Goal: Information Seeking & Learning: Learn about a topic

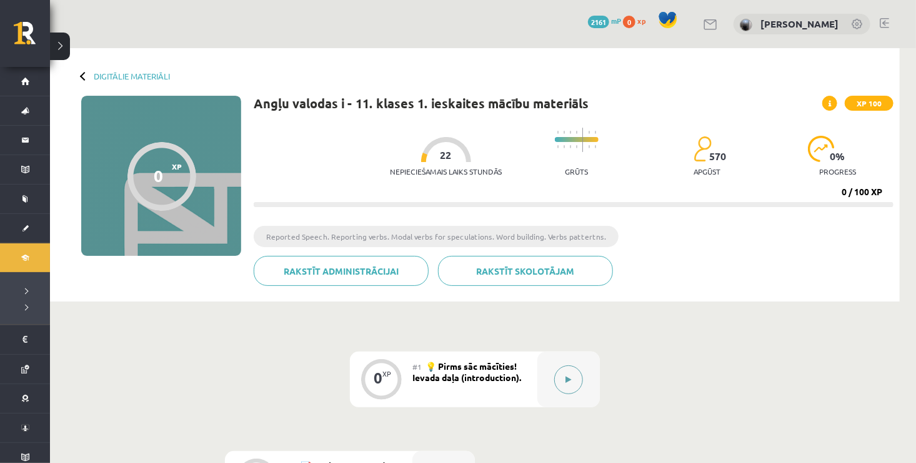
click at [566, 379] on icon at bounding box center [569, 380] width 6 height 8
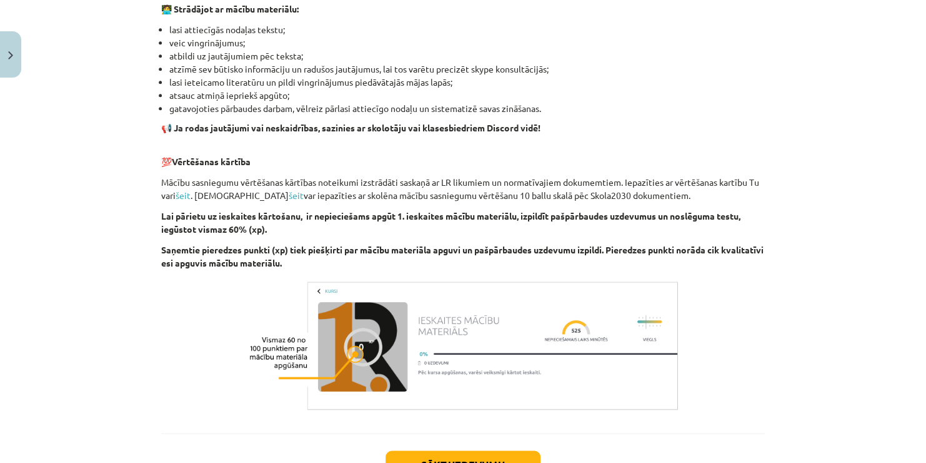
scroll to position [851, 0]
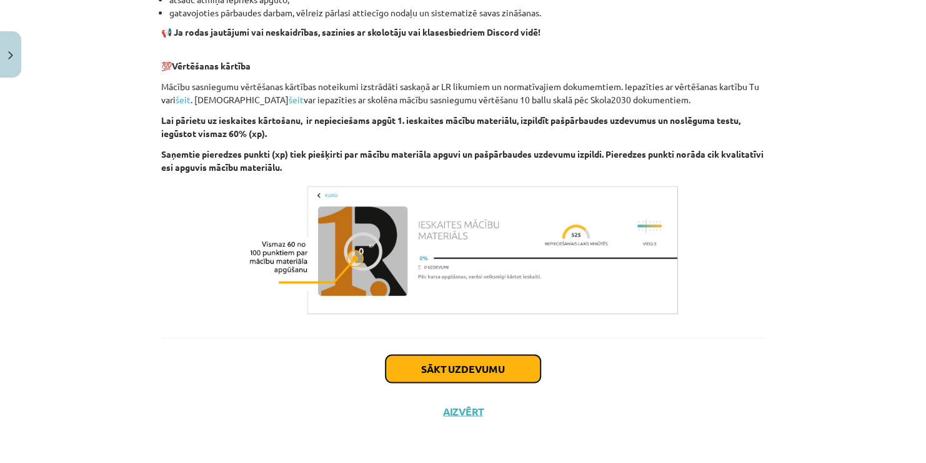
click at [476, 360] on button "Sākt uzdevumu" at bounding box center [463, 368] width 155 height 28
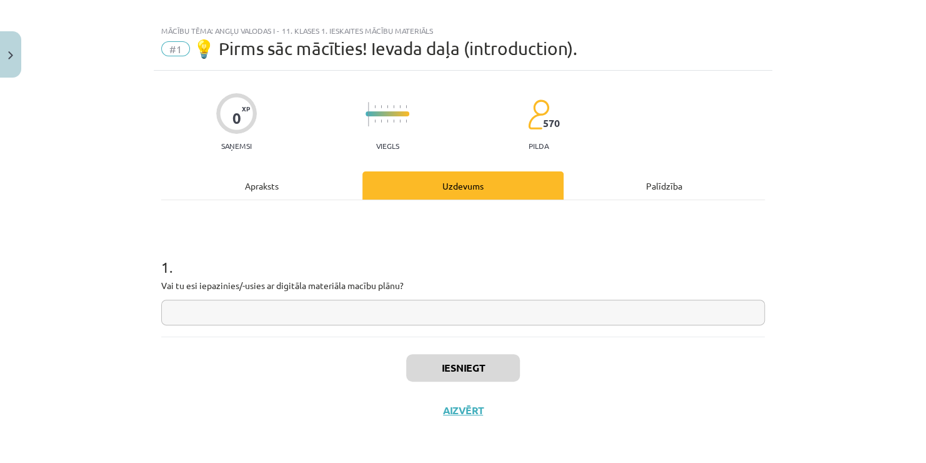
scroll to position [12, 0]
click at [327, 310] on input "text" at bounding box center [463, 313] width 604 height 26
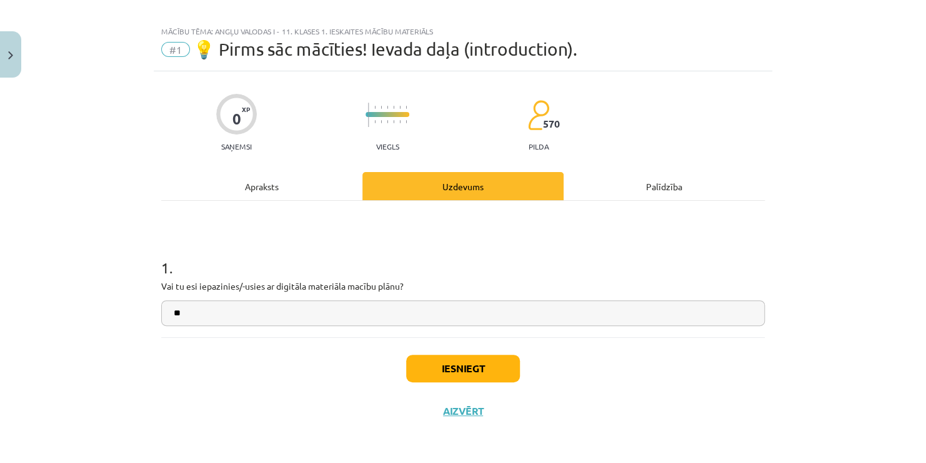
type input "**"
click at [458, 373] on button "Iesniegt" at bounding box center [463, 368] width 114 height 28
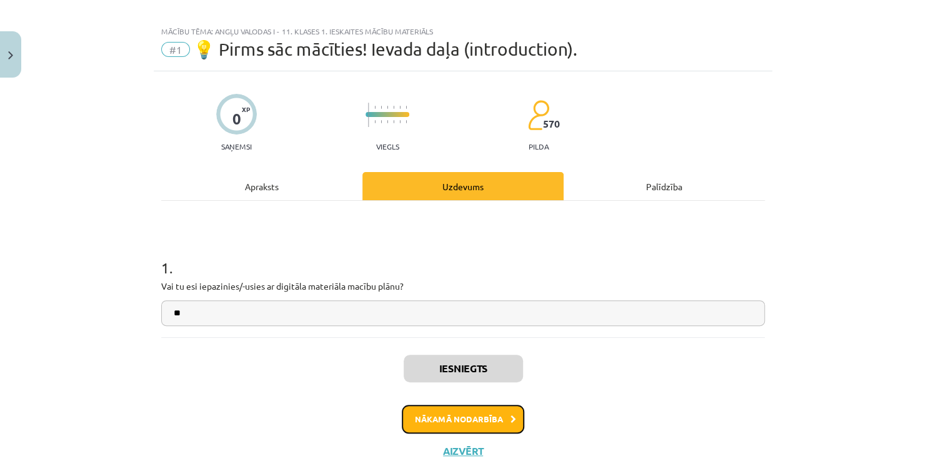
click at [480, 413] on button "Nākamā nodarbība" at bounding box center [463, 418] width 123 height 29
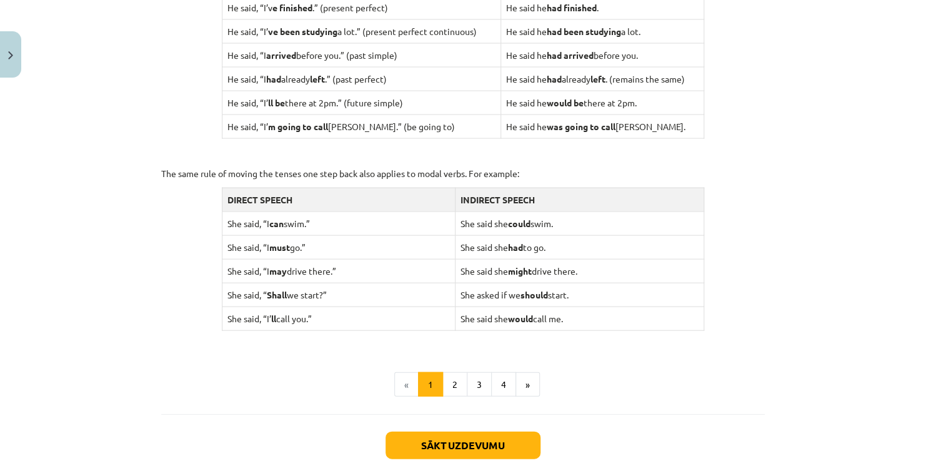
scroll to position [1154, 0]
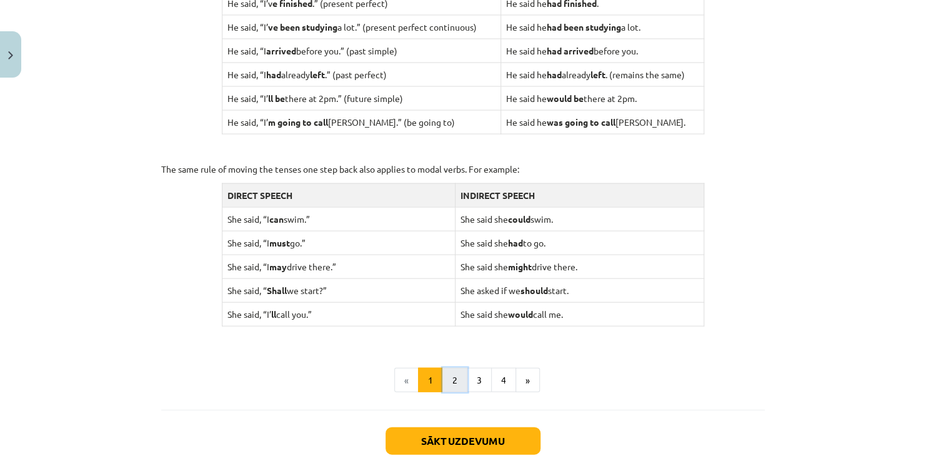
click at [451, 378] on button "2" at bounding box center [455, 379] width 25 height 25
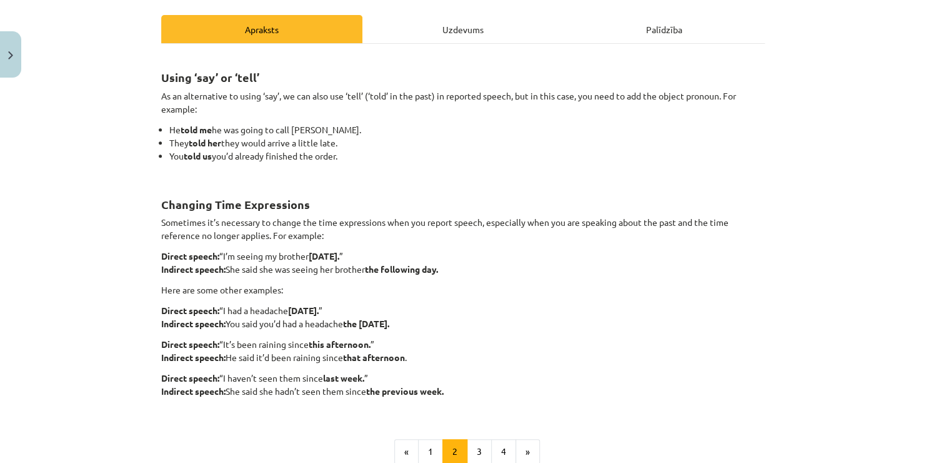
scroll to position [183, 0]
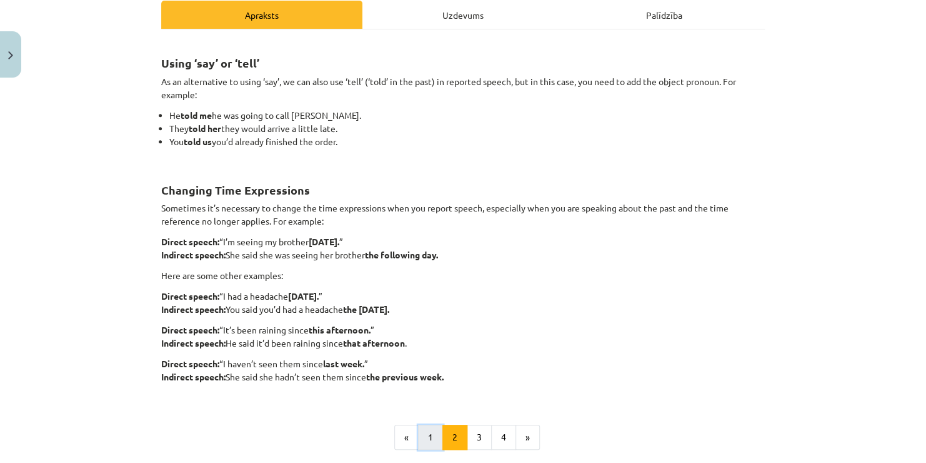
click at [424, 435] on button "1" at bounding box center [430, 436] width 25 height 25
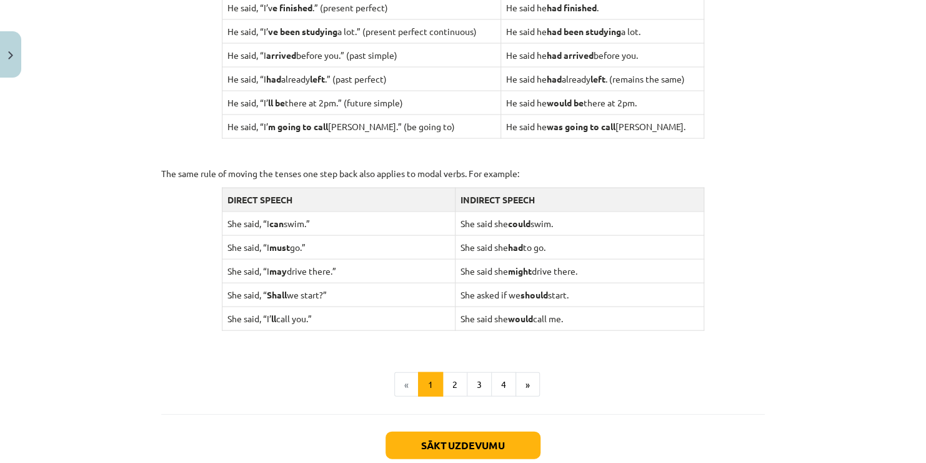
scroll to position [1224, 0]
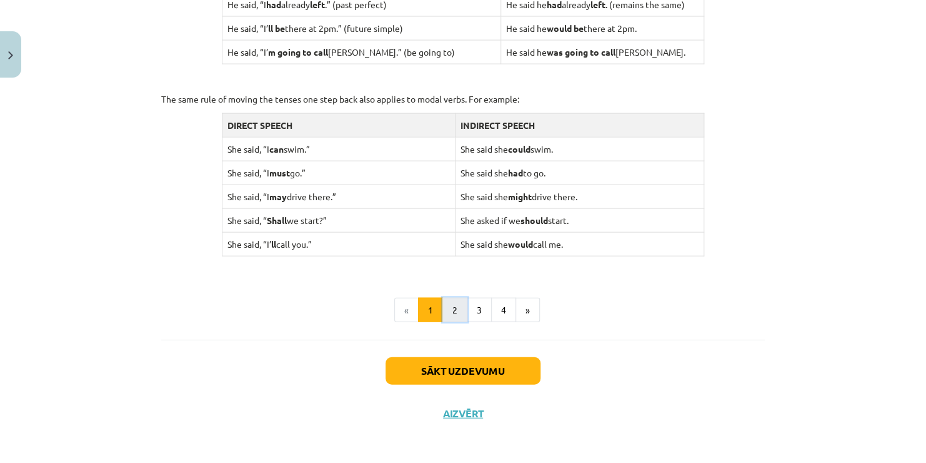
click at [458, 298] on button "2" at bounding box center [455, 310] width 25 height 25
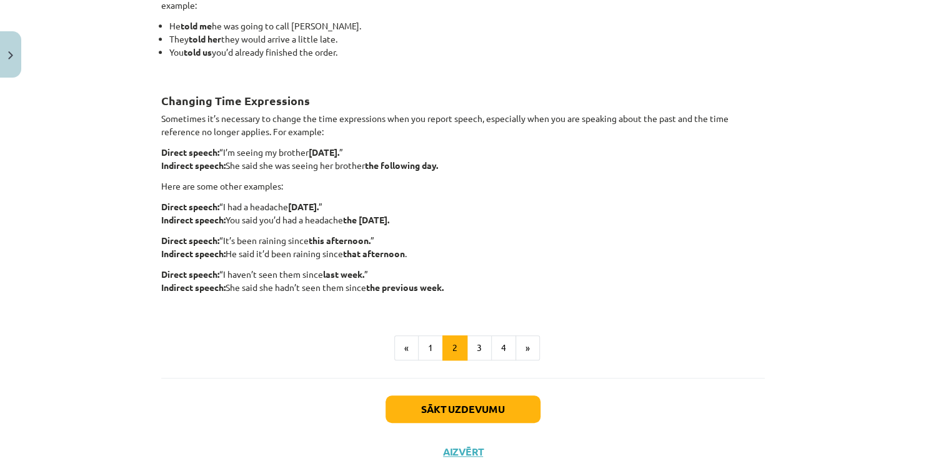
scroll to position [274, 0]
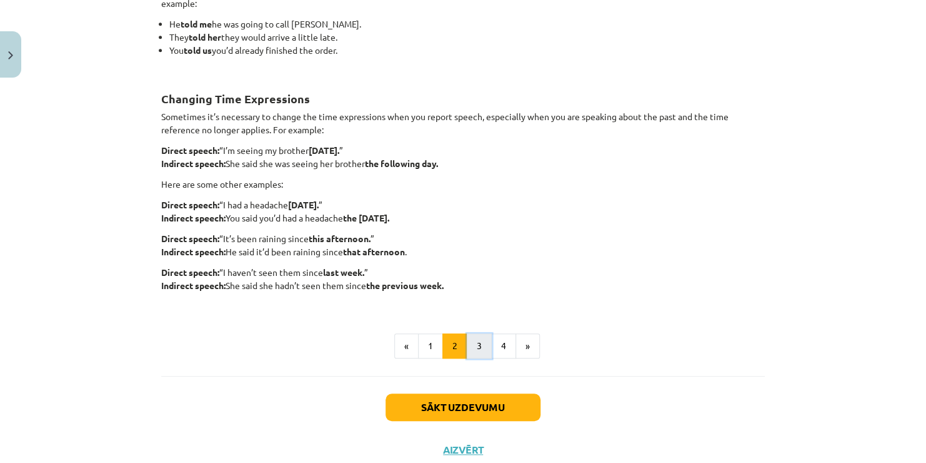
click at [471, 343] on button "3" at bounding box center [479, 345] width 25 height 25
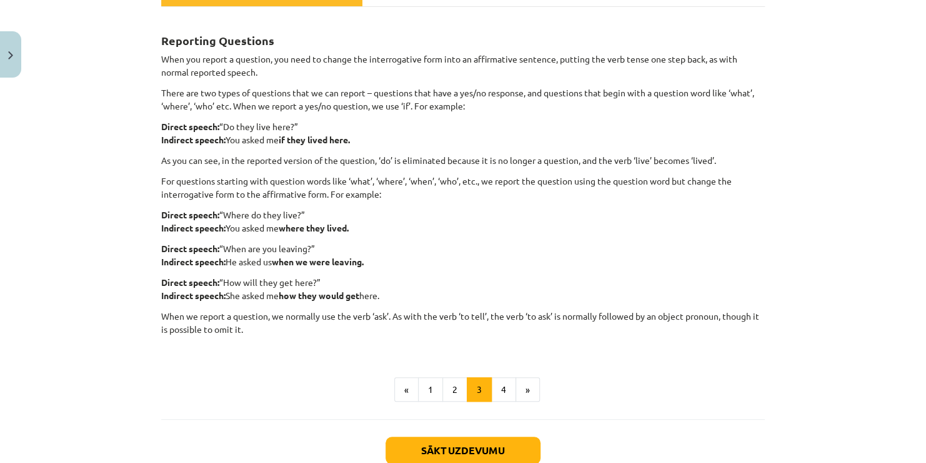
scroll to position [225, 0]
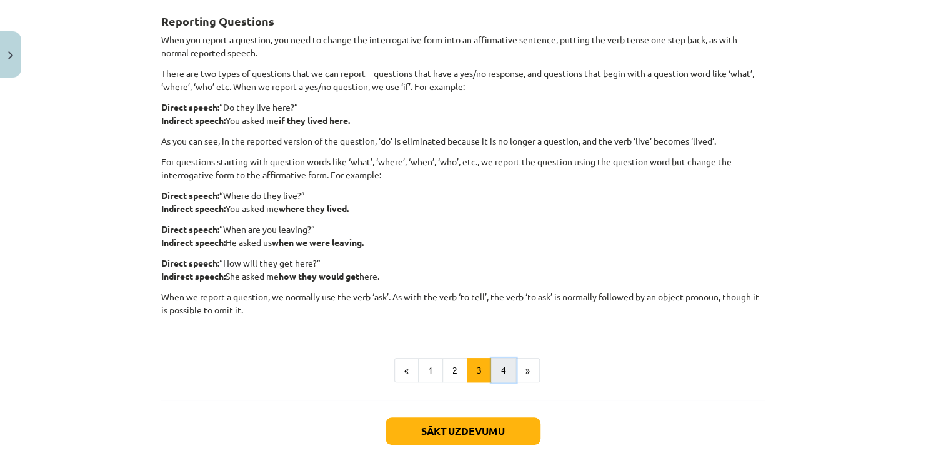
click at [491, 368] on button "4" at bounding box center [503, 370] width 25 height 25
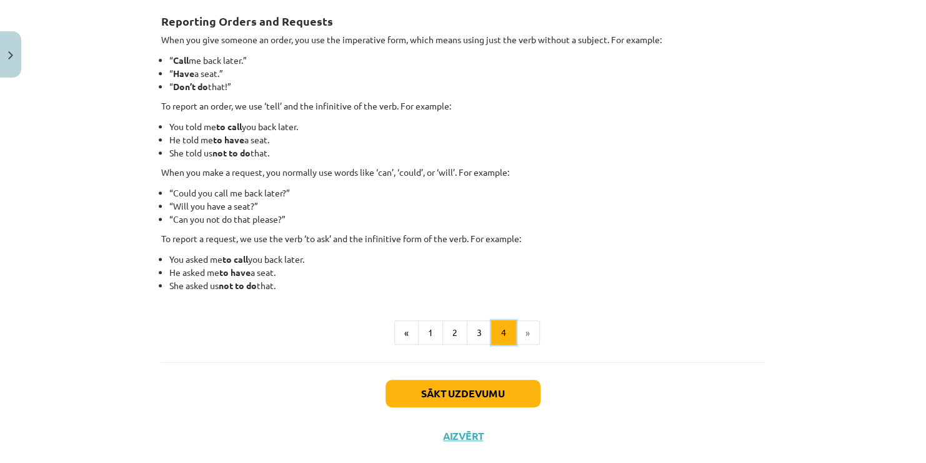
scroll to position [223, 0]
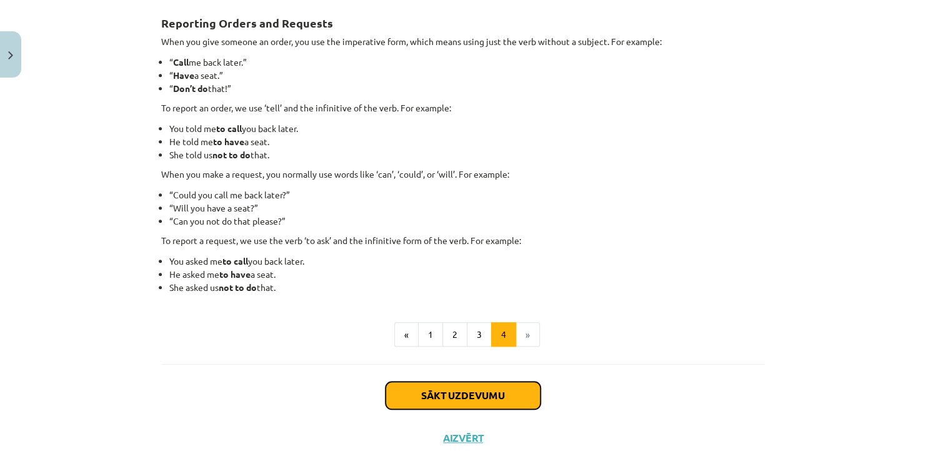
click at [484, 386] on button "Sākt uzdevumu" at bounding box center [463, 395] width 155 height 28
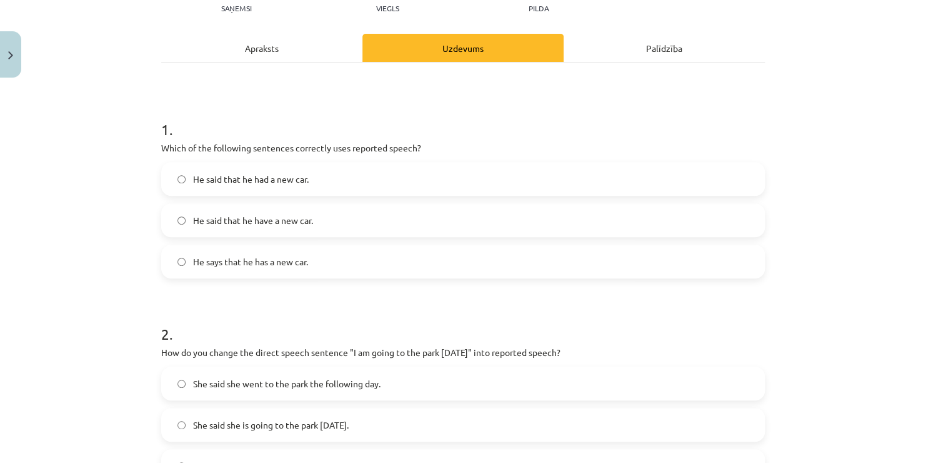
scroll to position [158, 0]
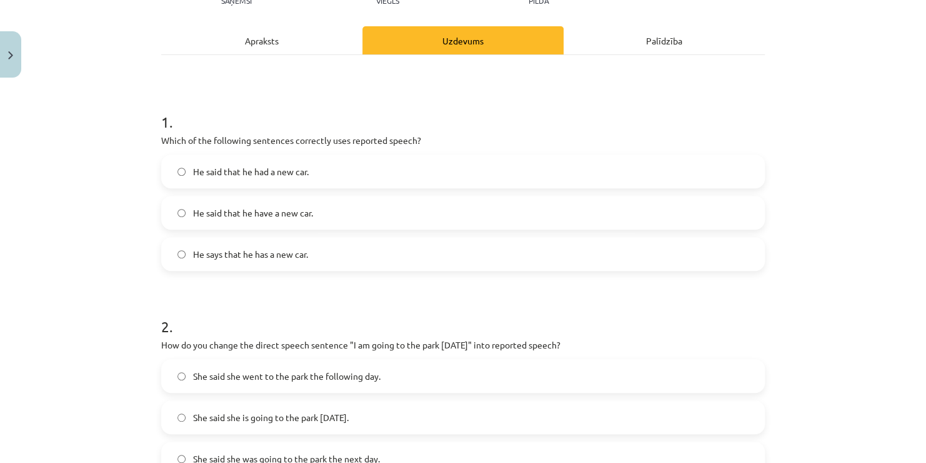
click at [258, 168] on span "He said that he had a new car." at bounding box center [251, 171] width 116 height 13
click at [580, 216] on label "He said that he have a new car." at bounding box center [463, 212] width 601 height 31
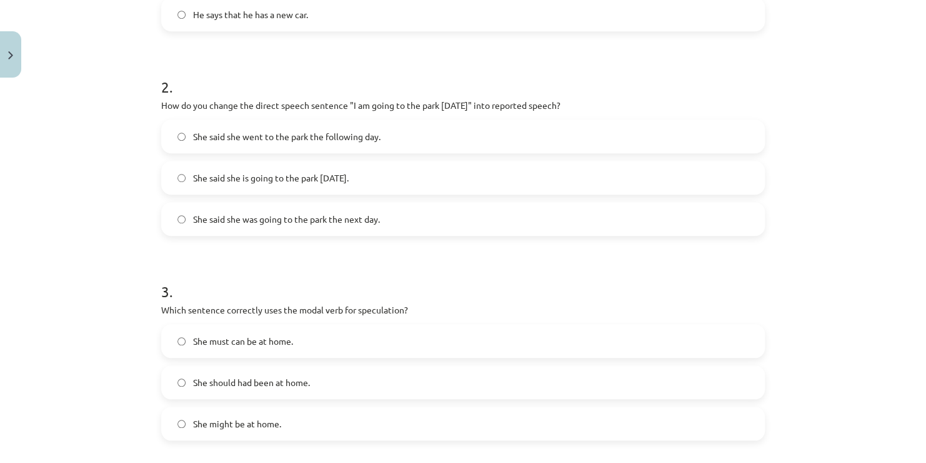
scroll to position [398, 0]
click at [336, 134] on span "She said she went to the park the following day." at bounding box center [287, 135] width 188 height 13
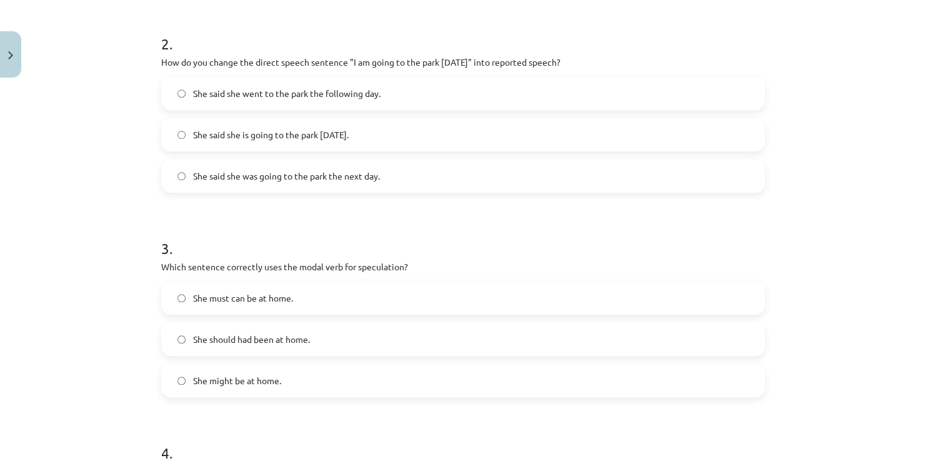
scroll to position [442, 0]
click at [318, 173] on span "She said she was going to the park the next day." at bounding box center [286, 174] width 187 height 13
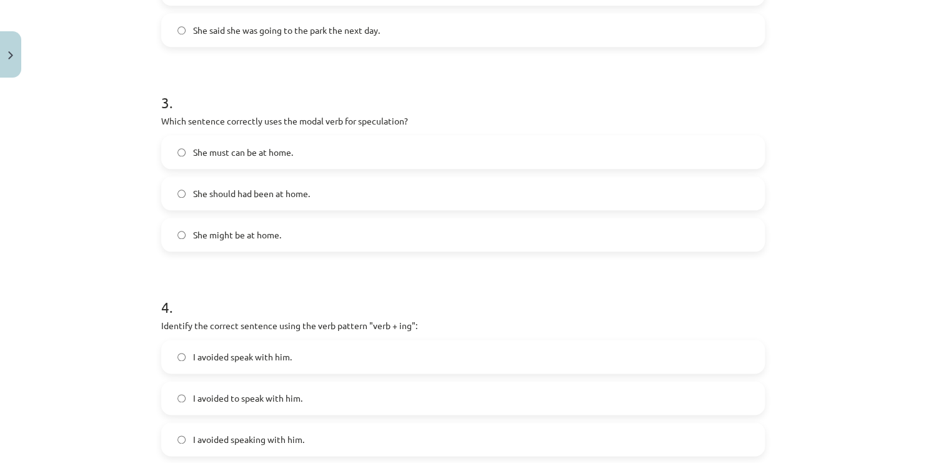
scroll to position [591, 0]
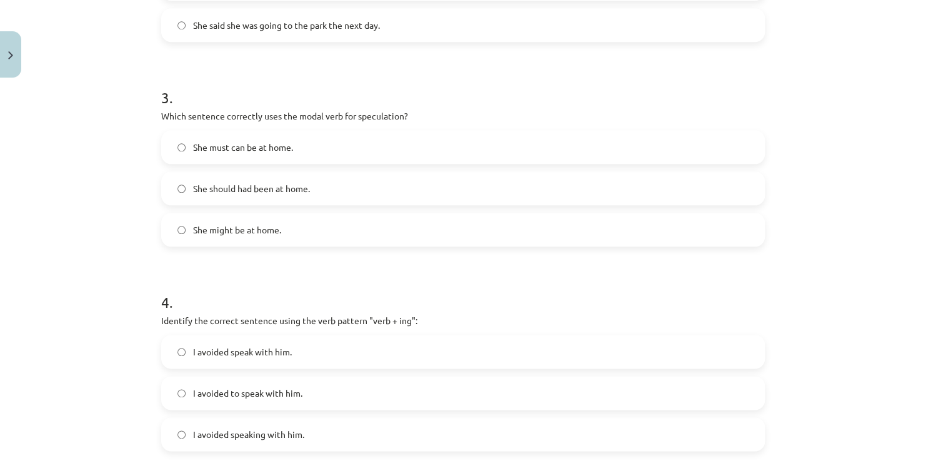
click at [268, 233] on span "She might be at home." at bounding box center [237, 229] width 88 height 13
drag, startPoint x: 916, startPoint y: 213, endPoint x: 918, endPoint y: 233, distance: 20.7
click at [916, 233] on div "Mācību tēma: Angļu valodas i - 11. klases 1. ieskaites mācību materiāls #2 📝 To…" at bounding box center [463, 231] width 926 height 463
click at [916, 227] on div "Mācību tēma: Angļu valodas i - 11. klases 1. ieskaites mācību materiāls #2 📝 To…" at bounding box center [463, 231] width 926 height 463
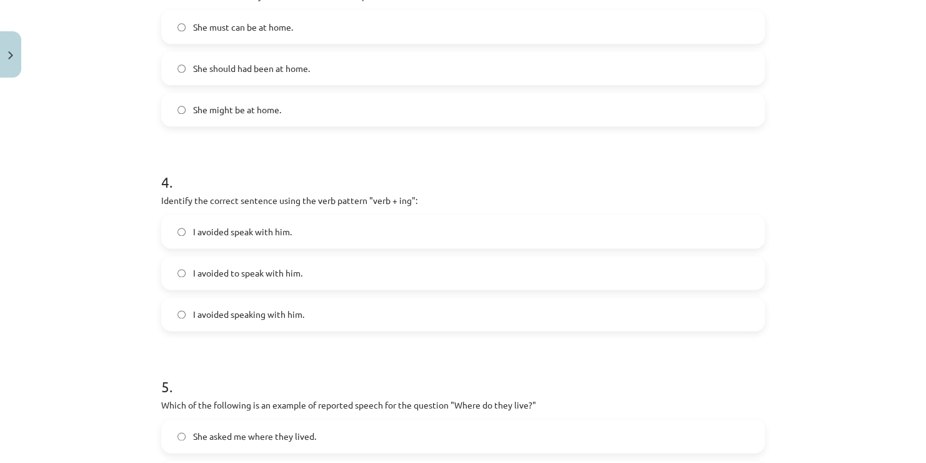
scroll to position [727, 0]
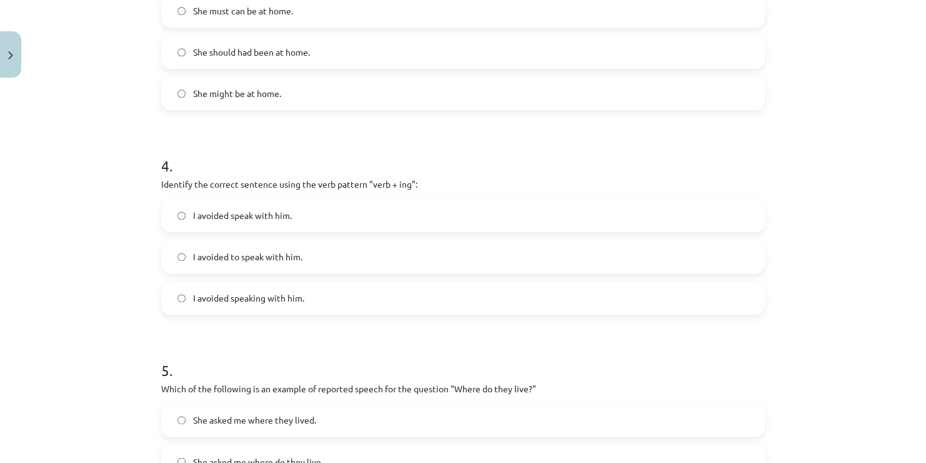
click at [255, 298] on span "I avoided speaking with him." at bounding box center [248, 297] width 111 height 13
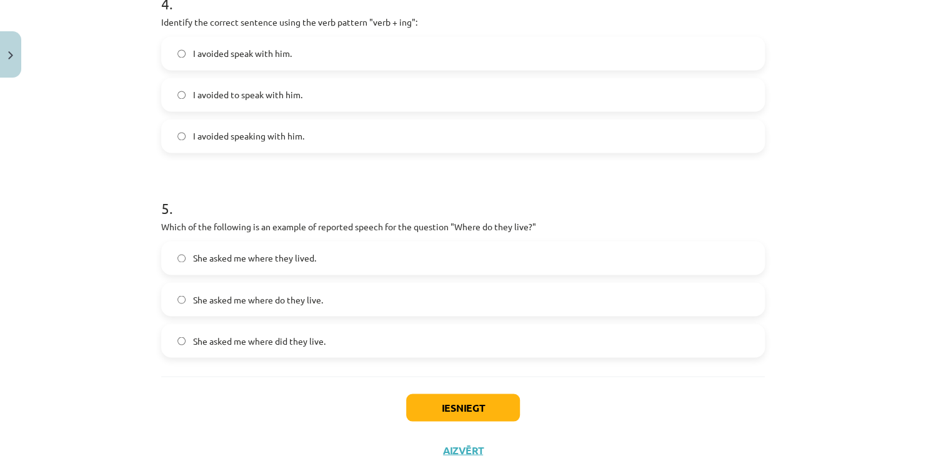
scroll to position [890, 0]
click at [344, 246] on label "She asked me where they lived." at bounding box center [463, 256] width 601 height 31
click at [473, 399] on button "Iesniegt" at bounding box center [463, 406] width 114 height 28
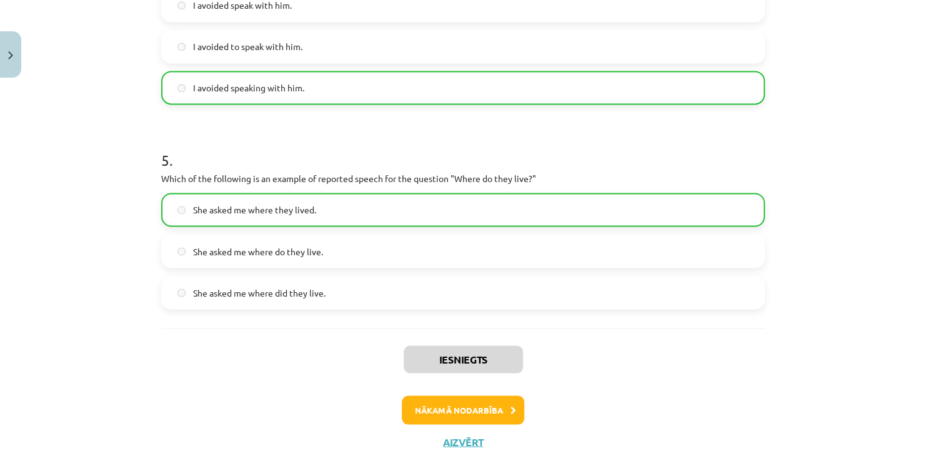
scroll to position [967, 0]
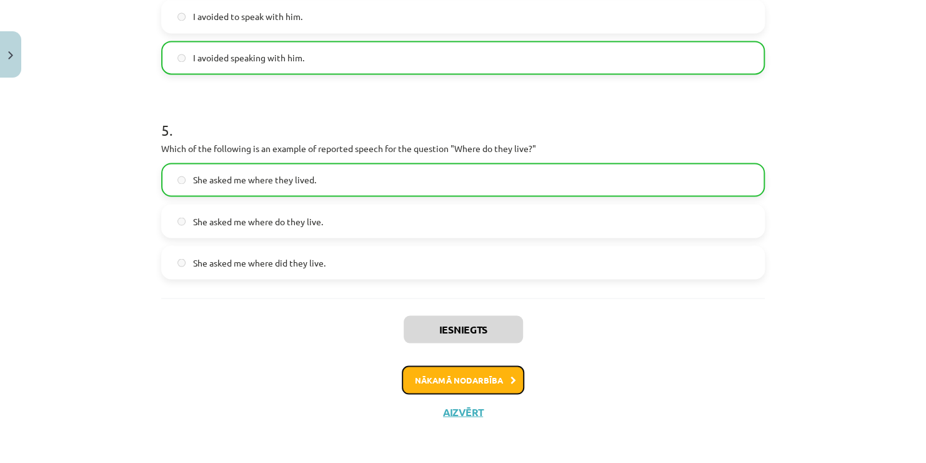
click at [474, 379] on button "Nākamā nodarbība" at bounding box center [463, 379] width 123 height 29
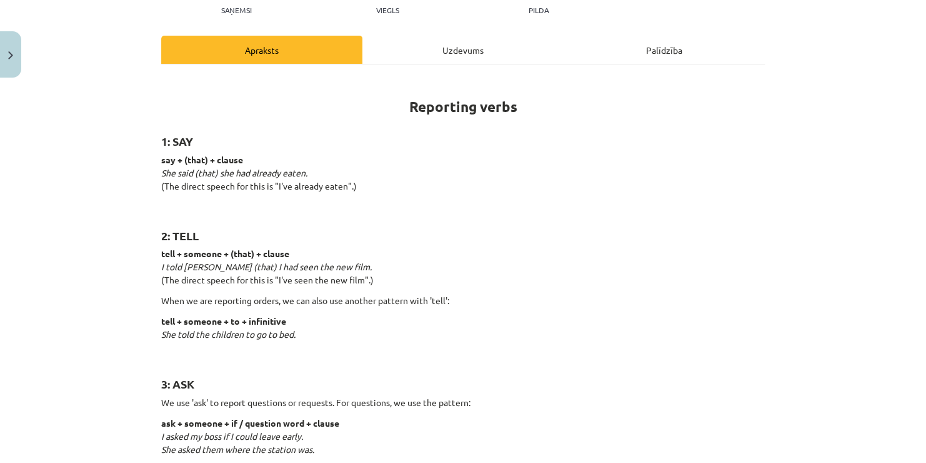
scroll to position [154, 0]
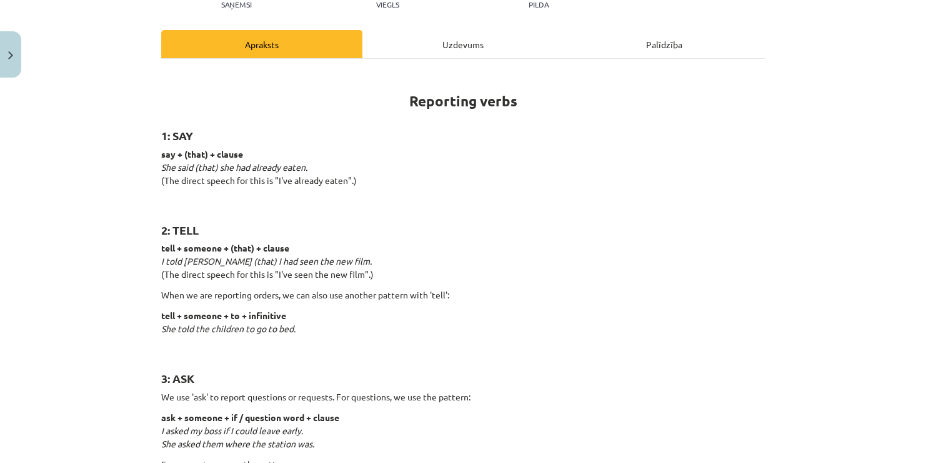
drag, startPoint x: 916, startPoint y: 93, endPoint x: 924, endPoint y: 101, distance: 11.9
click at [916, 101] on div "Mācību tēma: Angļu valodas i - 11. klases 1. ieskaites mācību materiāls #3 📝 To…" at bounding box center [463, 231] width 926 height 463
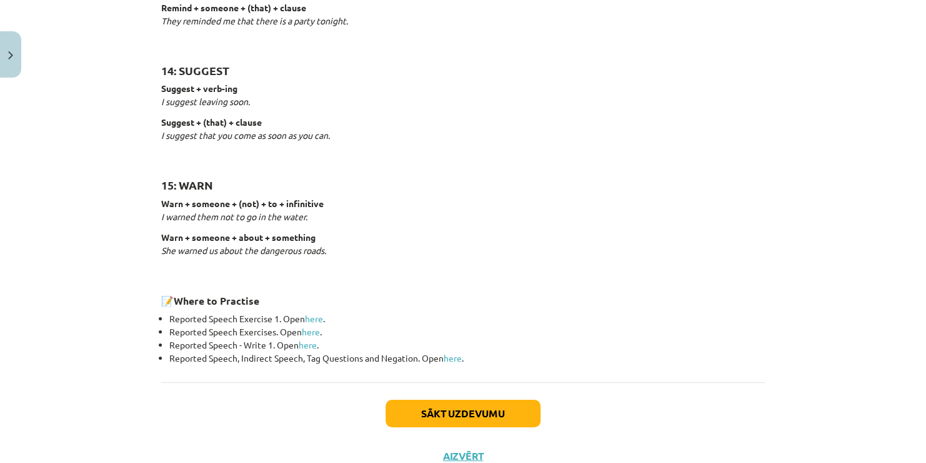
scroll to position [1949, 0]
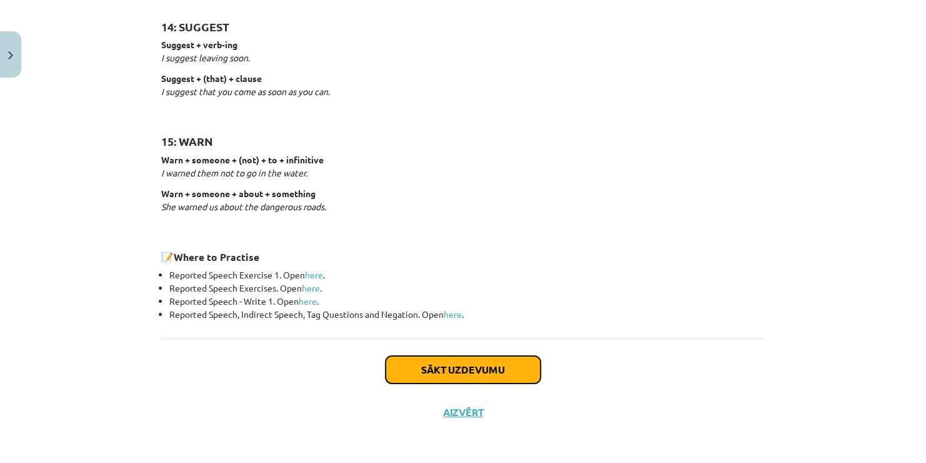
click at [502, 358] on button "Sākt uzdevumu" at bounding box center [463, 370] width 155 height 28
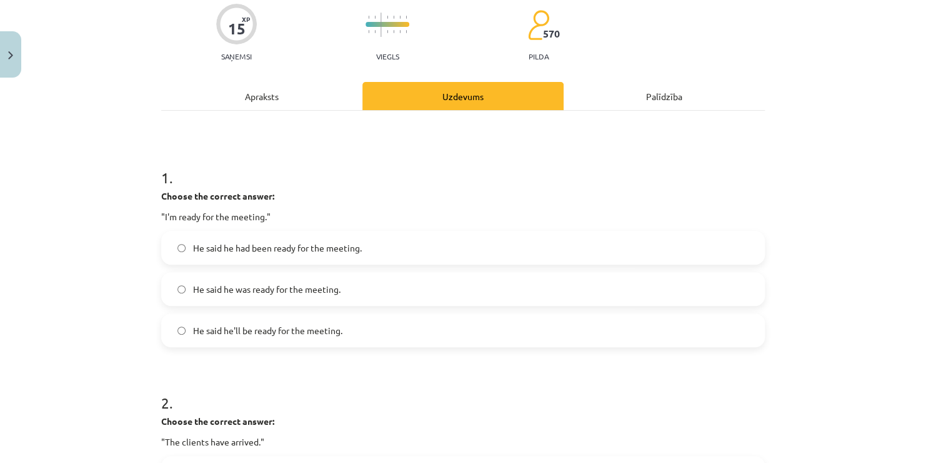
scroll to position [102, 0]
click at [282, 285] on span "He said he was ready for the meeting." at bounding box center [267, 289] width 148 height 13
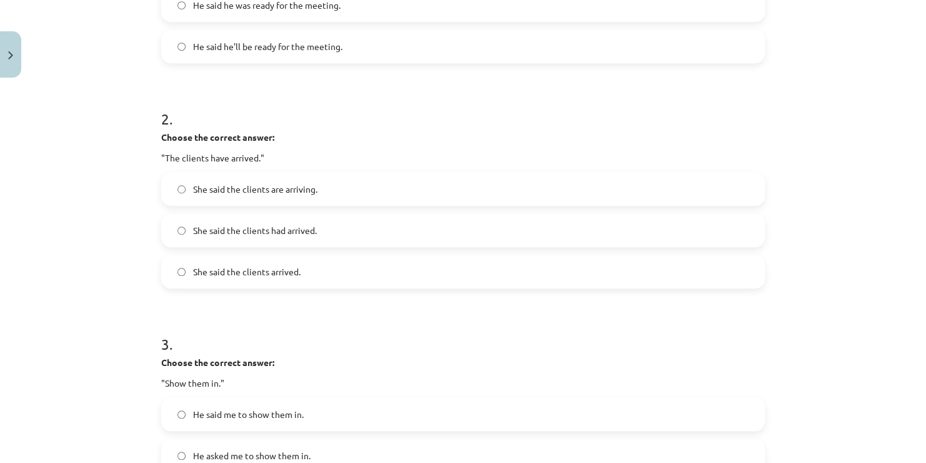
scroll to position [398, 0]
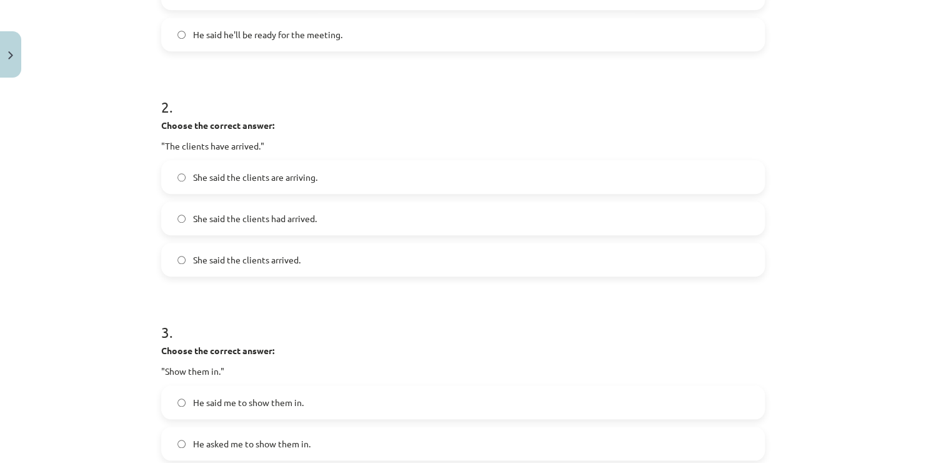
click at [311, 221] on span "She said the clients had arrived." at bounding box center [255, 218] width 124 height 13
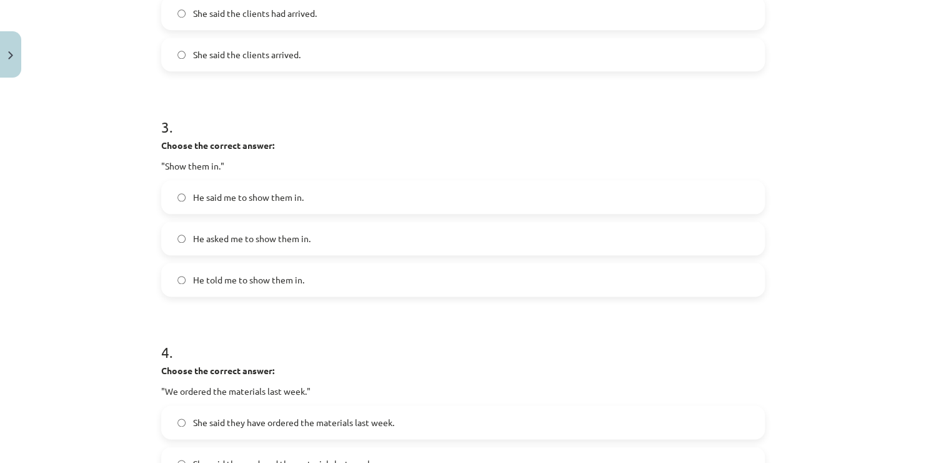
scroll to position [596, 0]
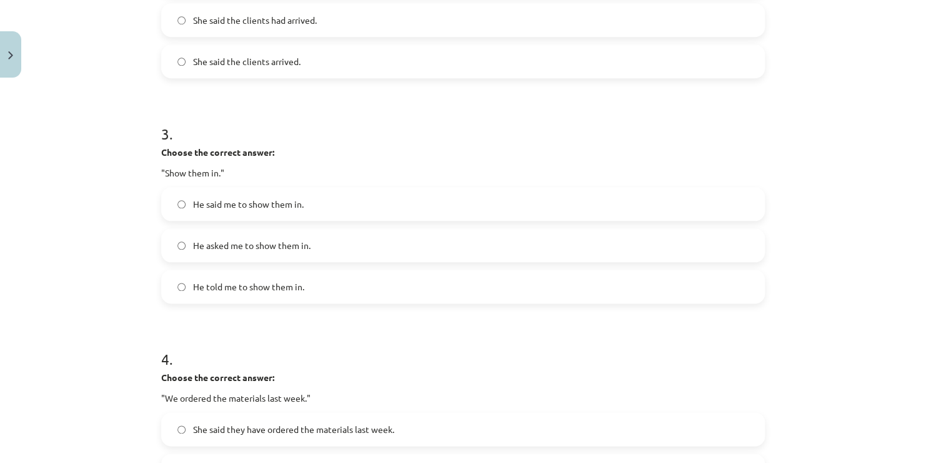
click at [240, 284] on span "He told me to show them in." at bounding box center [248, 286] width 111 height 13
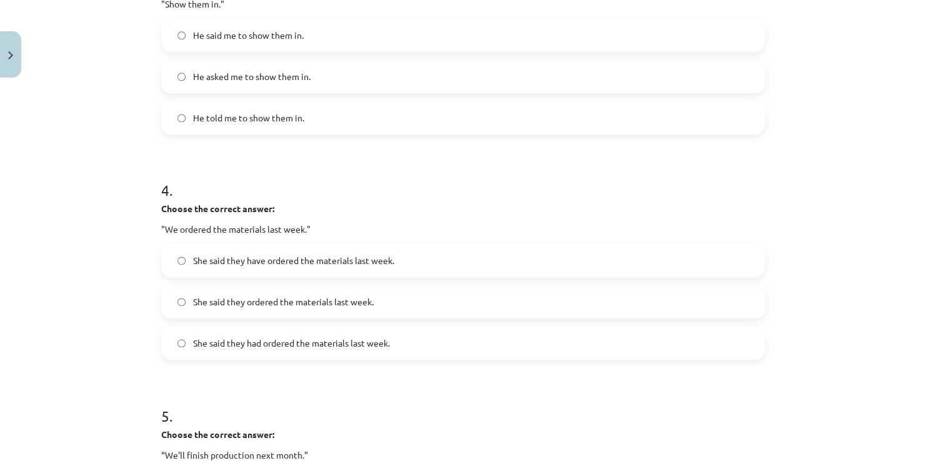
scroll to position [761, 0]
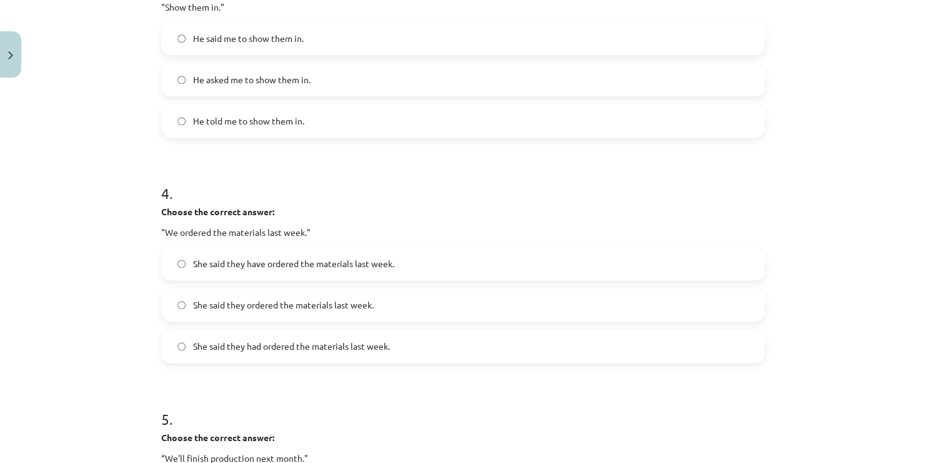
click at [349, 345] on span "She said they had ordered the materials last week." at bounding box center [291, 345] width 197 height 13
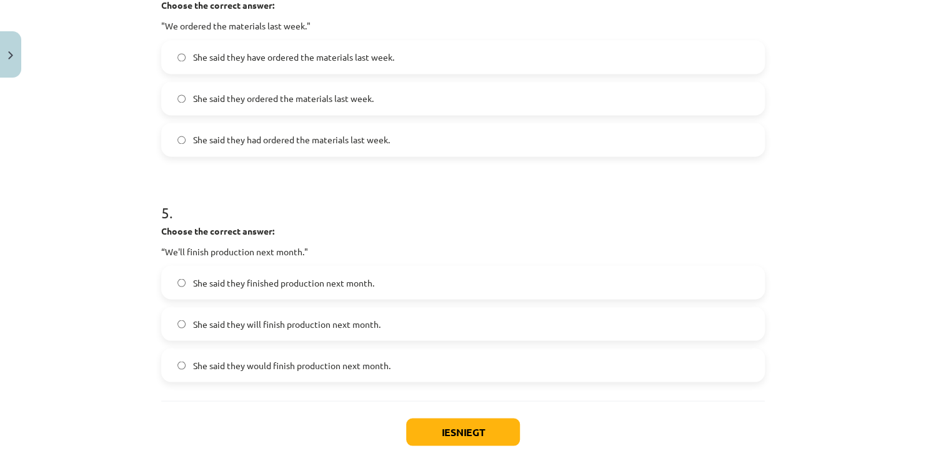
scroll to position [1031, 0]
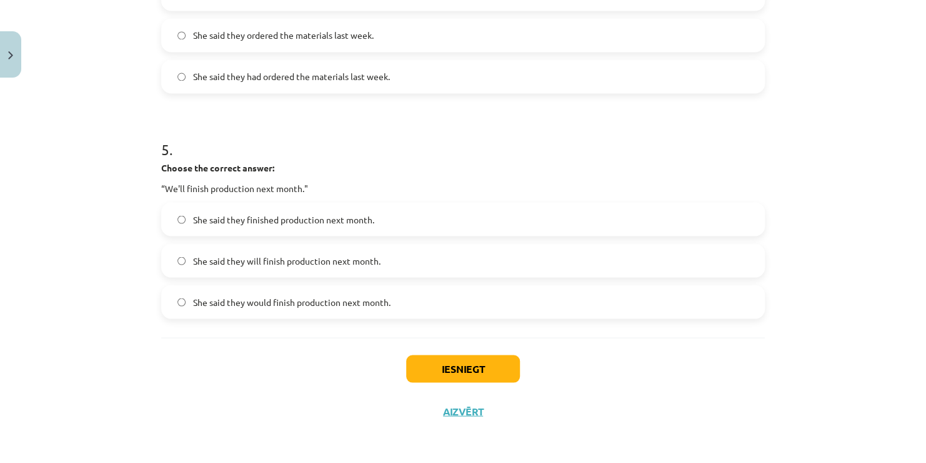
click at [264, 259] on span "She said they will finish production next month." at bounding box center [287, 260] width 188 height 13
click at [426, 367] on button "Iesniegt" at bounding box center [463, 368] width 114 height 28
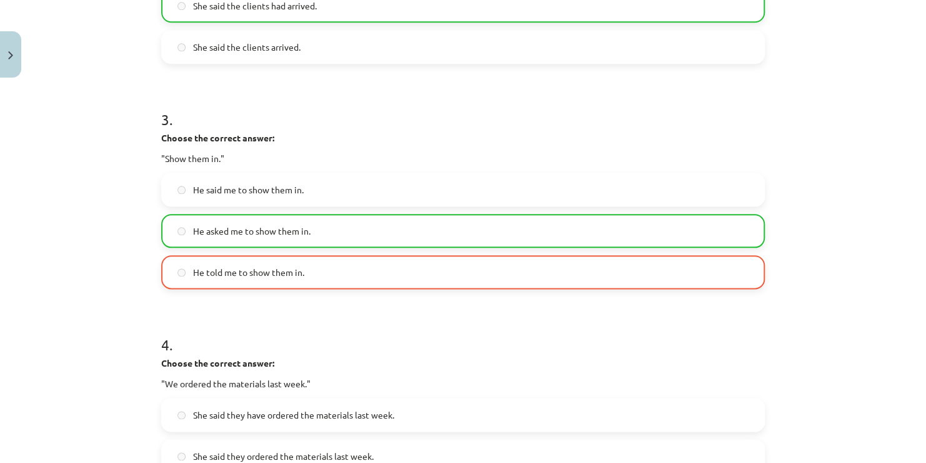
scroll to position [1070, 0]
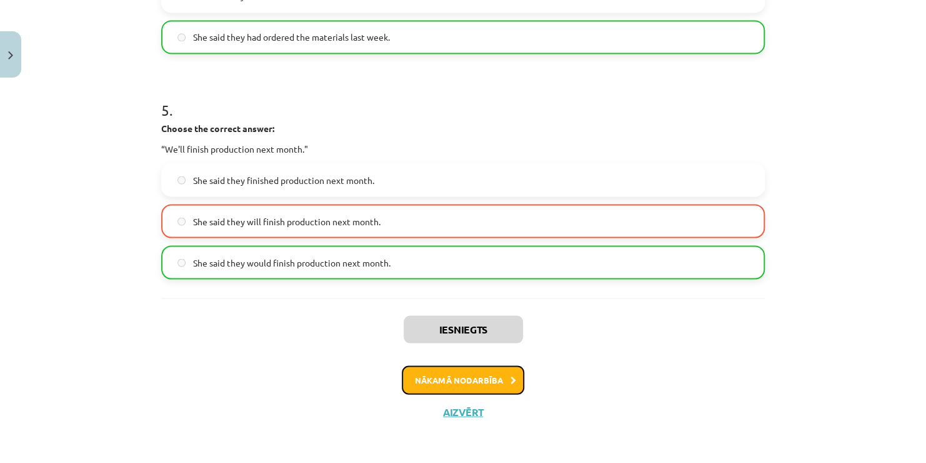
click at [502, 381] on button "Nākamā nodarbība" at bounding box center [463, 379] width 123 height 29
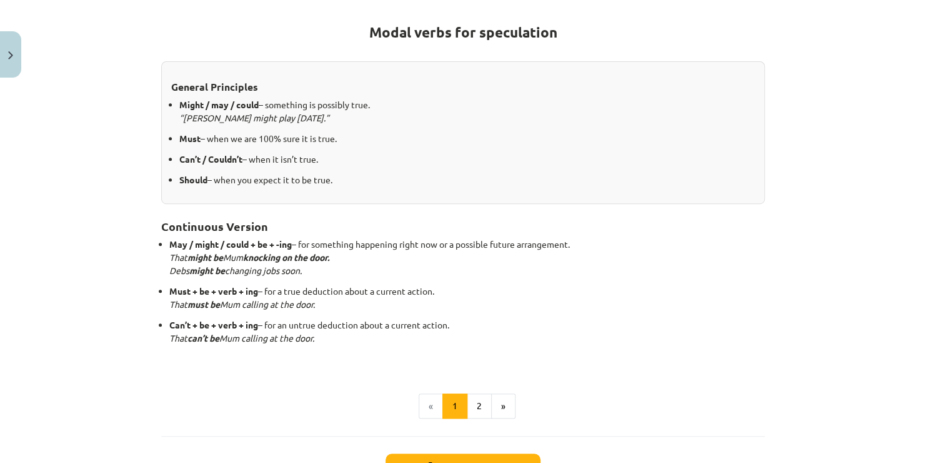
scroll to position [244, 0]
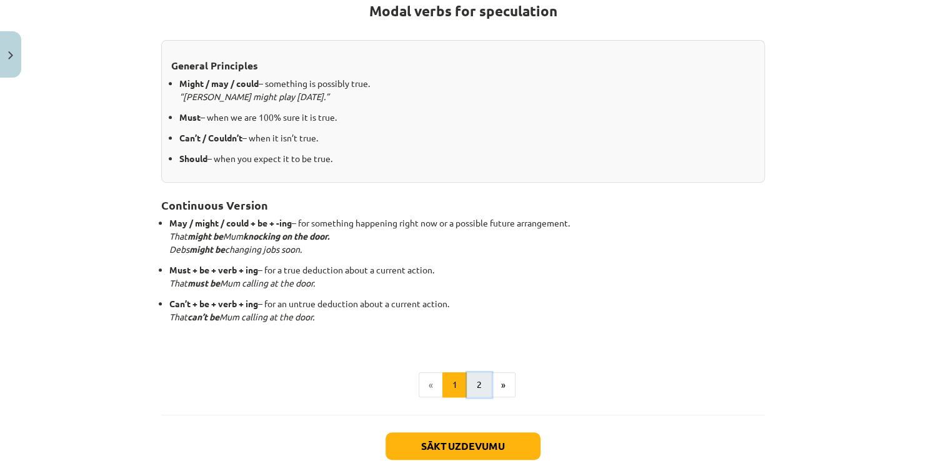
click at [470, 384] on button "2" at bounding box center [479, 384] width 25 height 25
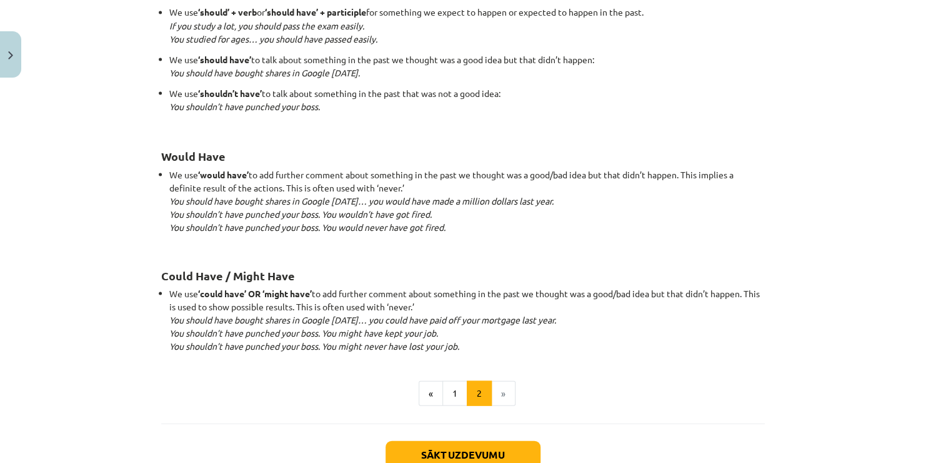
scroll to position [1168, 0]
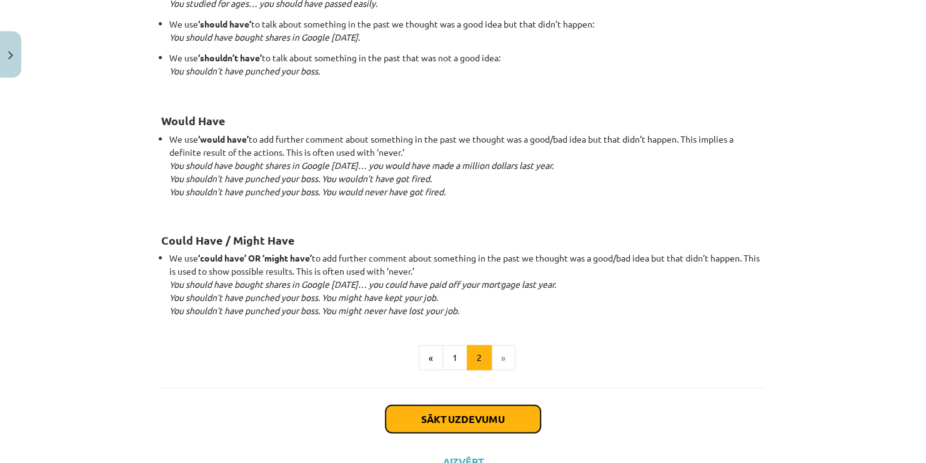
click at [454, 417] on button "Sākt uzdevumu" at bounding box center [463, 419] width 155 height 28
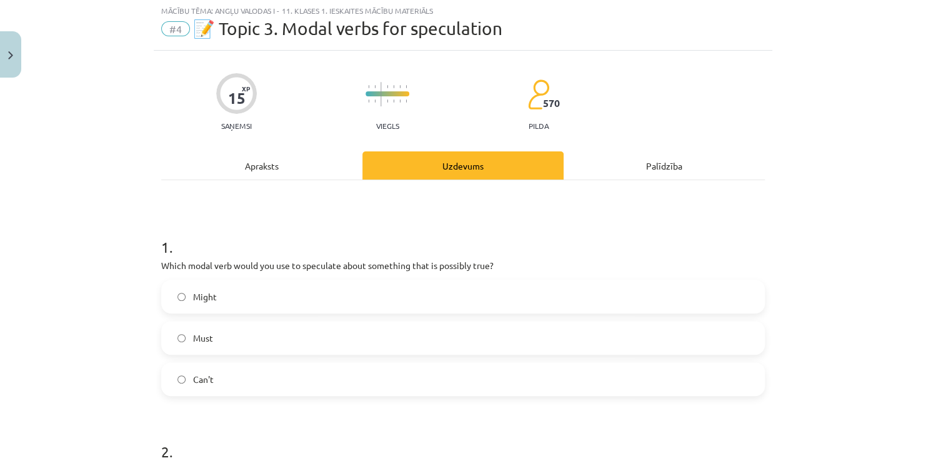
scroll to position [31, 0]
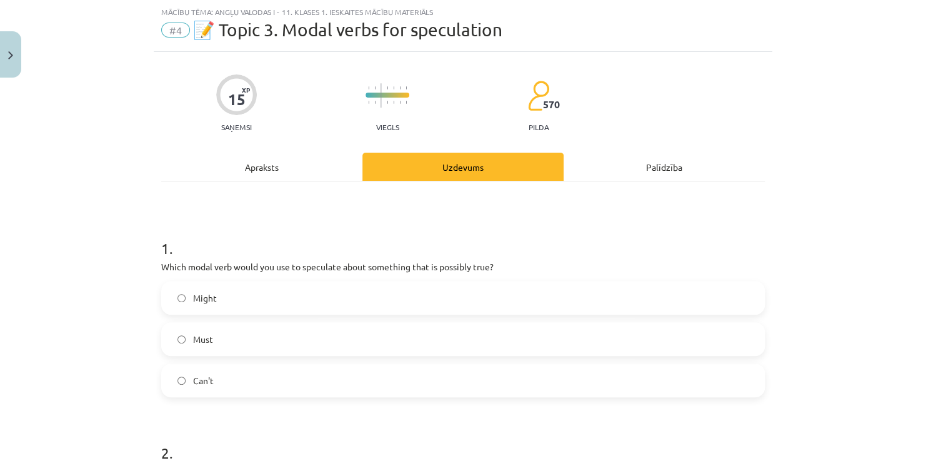
click at [233, 339] on label "Must" at bounding box center [463, 338] width 601 height 31
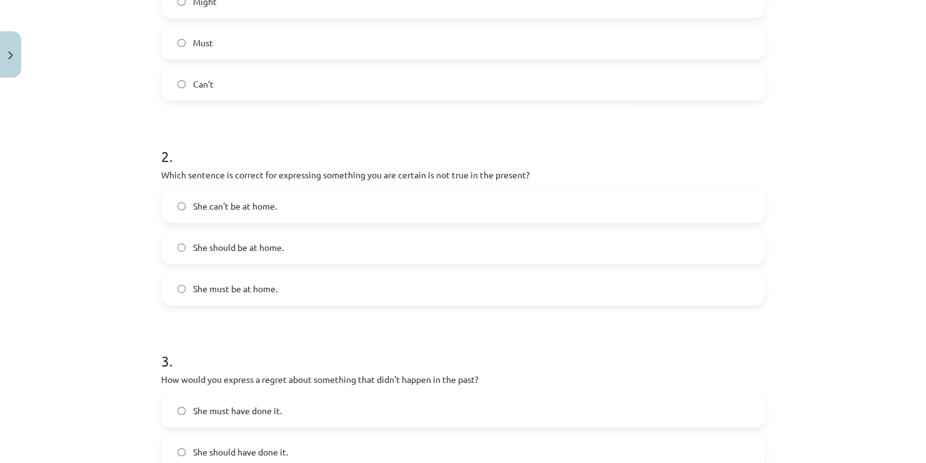
scroll to position [325, 0]
click at [289, 253] on label "She should be at home." at bounding box center [463, 249] width 601 height 31
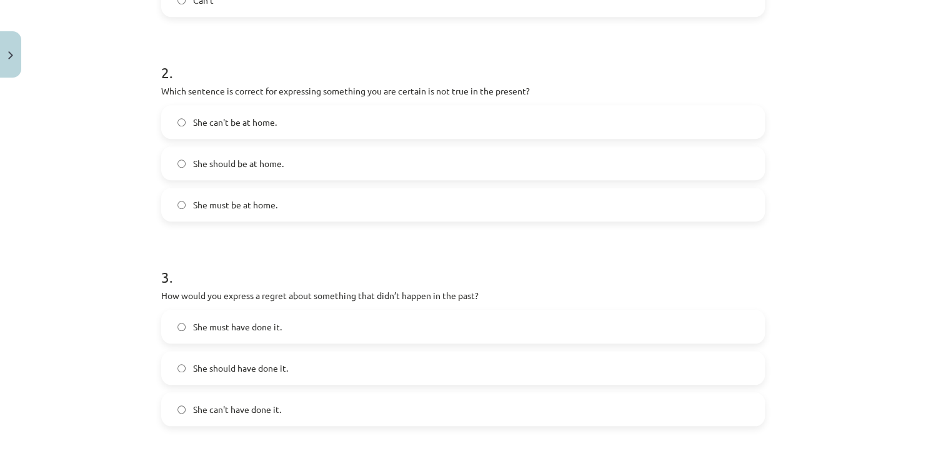
scroll to position [413, 0]
click at [461, 110] on label "She can't be at home." at bounding box center [463, 120] width 601 height 31
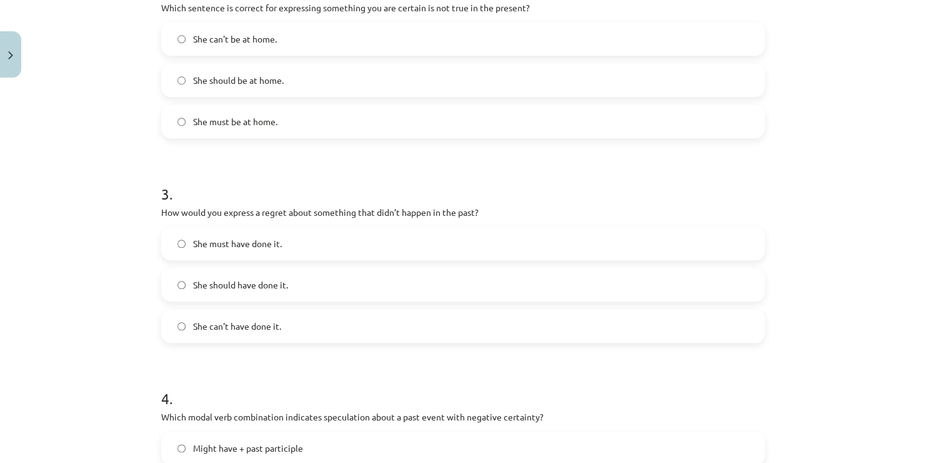
scroll to position [501, 0]
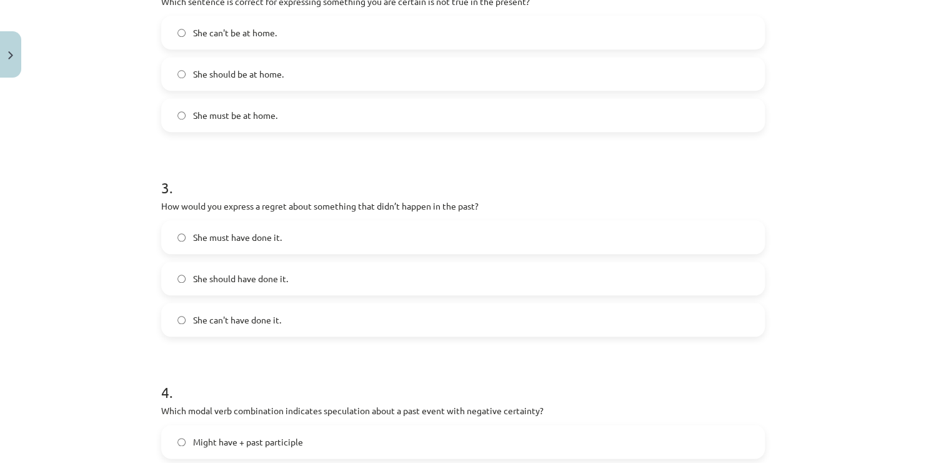
click at [254, 275] on span "She should have done it." at bounding box center [240, 278] width 95 height 13
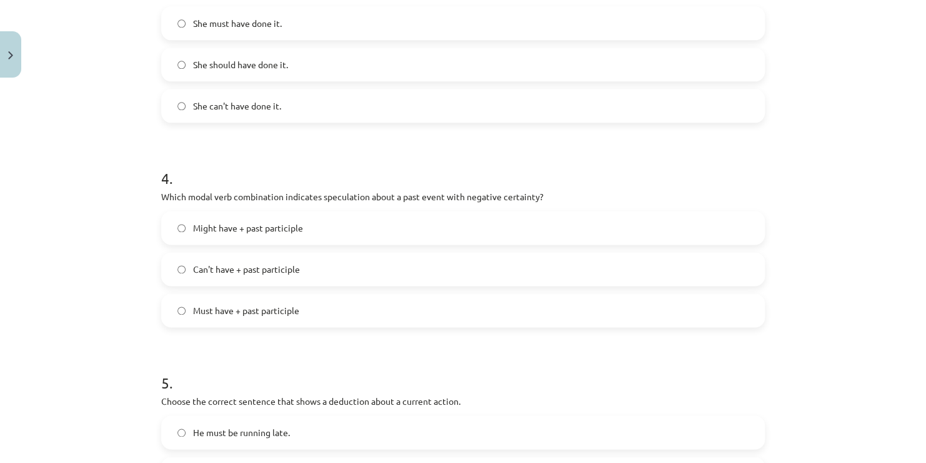
scroll to position [713, 0]
click at [261, 271] on span "Can't have + past participle" at bounding box center [246, 270] width 107 height 13
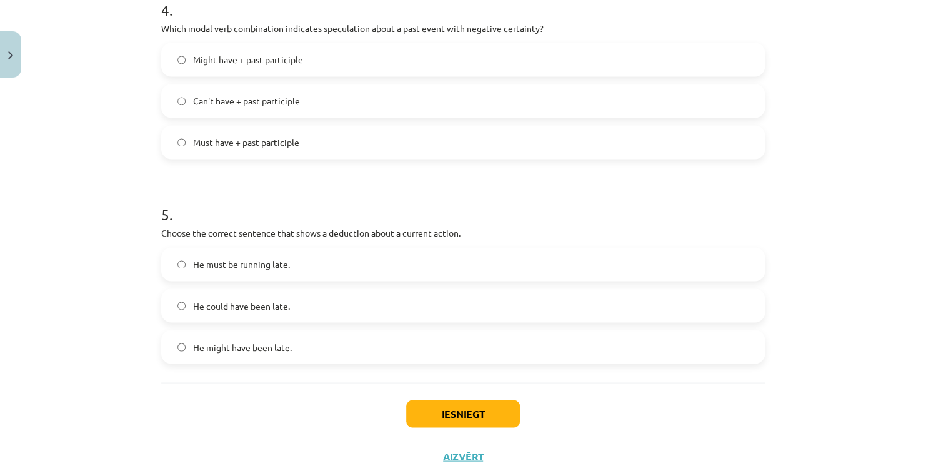
scroll to position [876, 0]
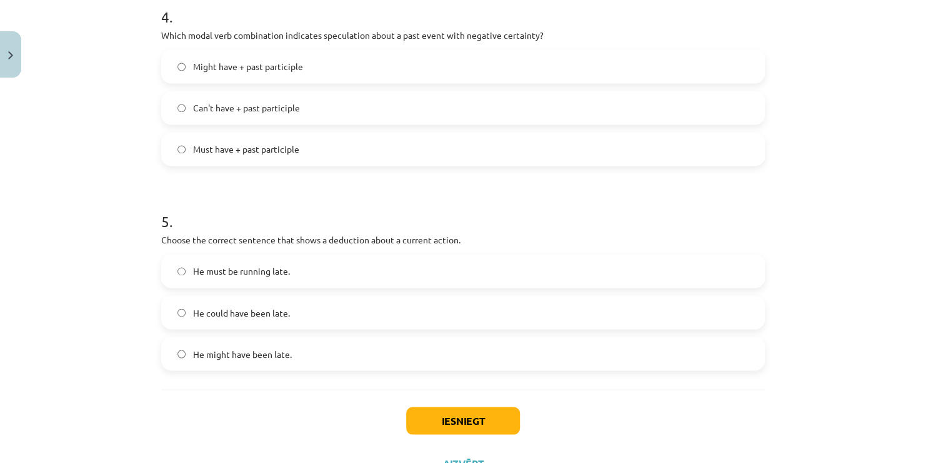
click at [249, 268] on span "He must be running late." at bounding box center [241, 270] width 97 height 13
click at [470, 408] on button "Iesniegt" at bounding box center [463, 420] width 114 height 28
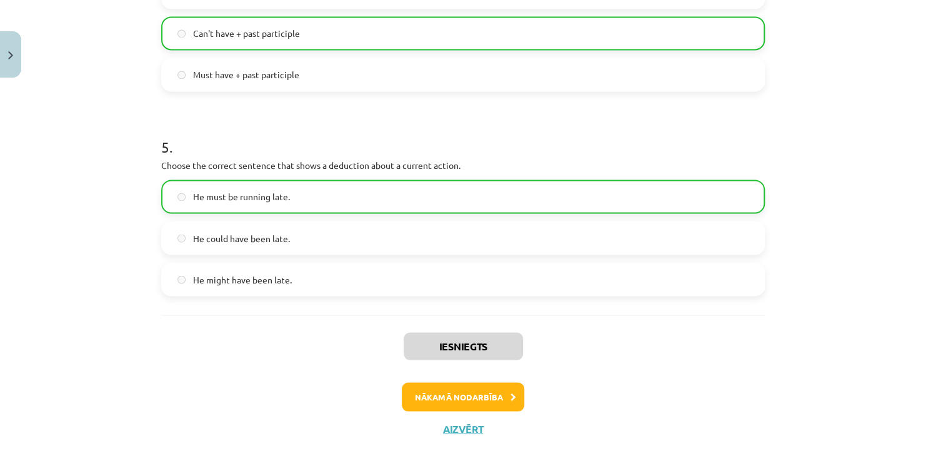
scroll to position [967, 0]
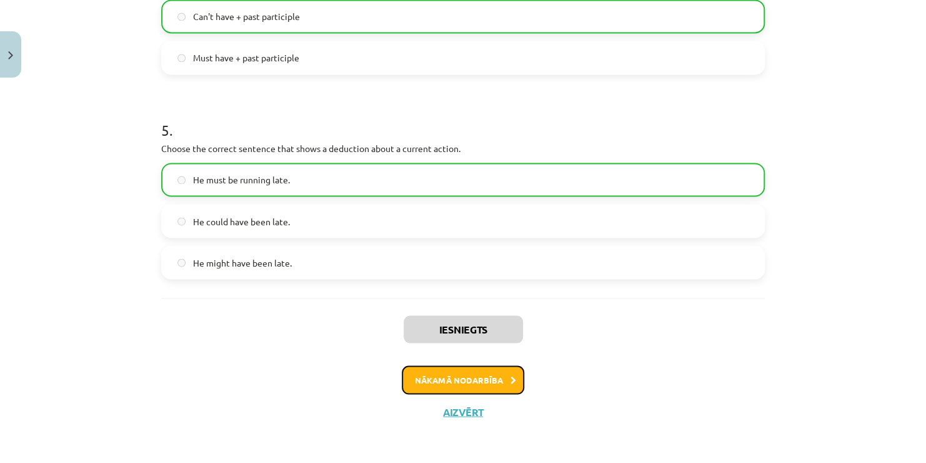
click at [494, 378] on button "Nākamā nodarbība" at bounding box center [463, 379] width 123 height 29
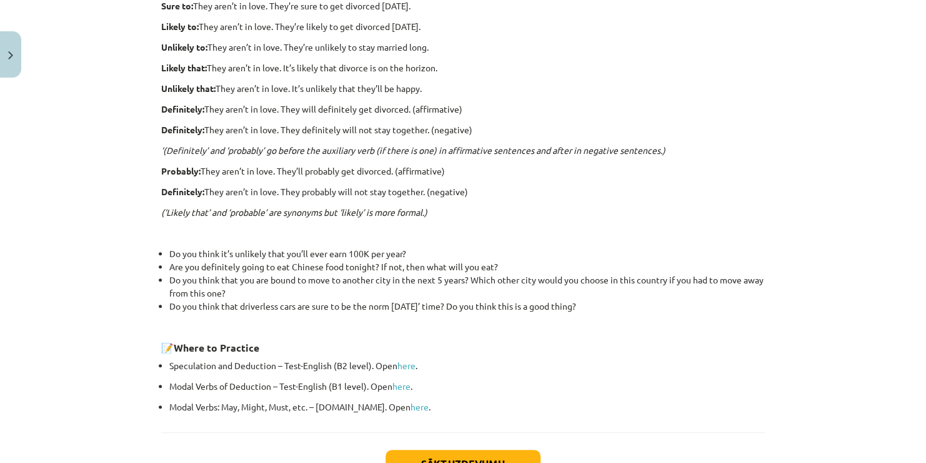
scroll to position [301, 0]
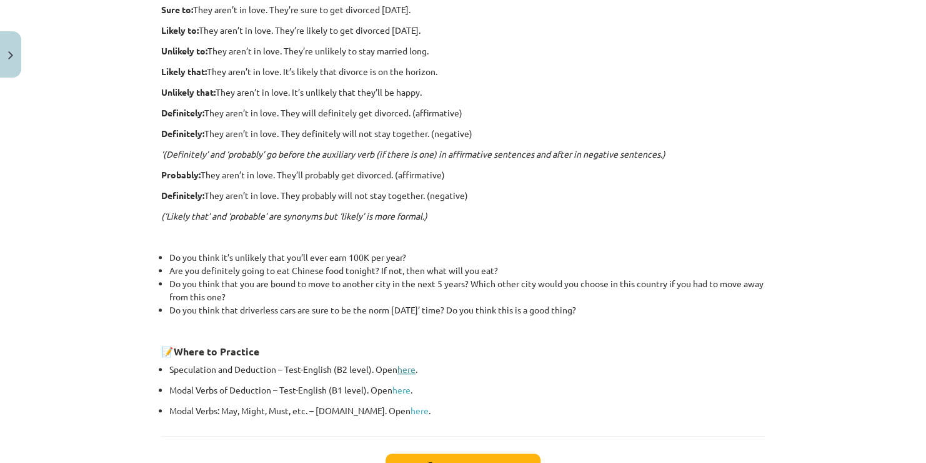
click at [399, 363] on link "here" at bounding box center [407, 368] width 18 height 11
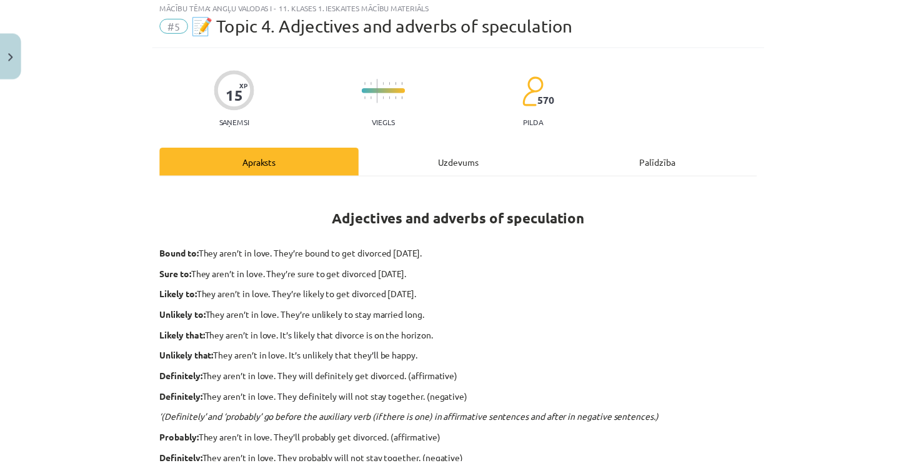
scroll to position [0, 0]
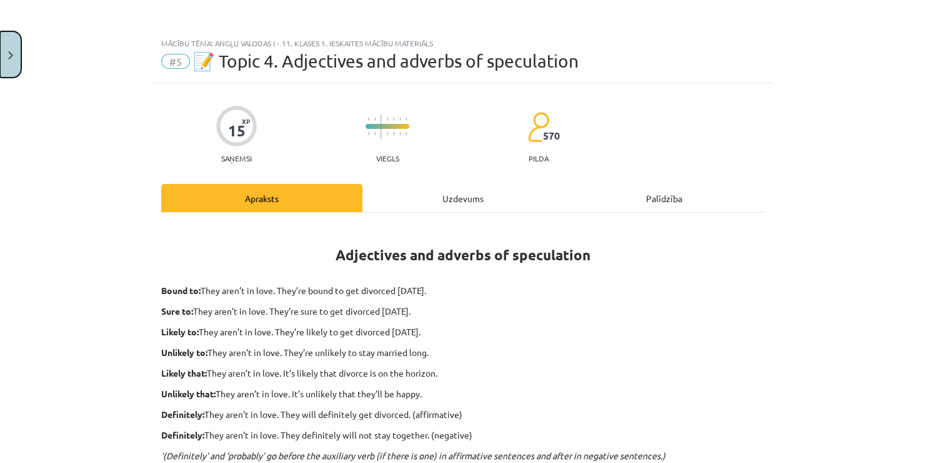
click at [11, 53] on img "Close" at bounding box center [10, 55] width 5 height 8
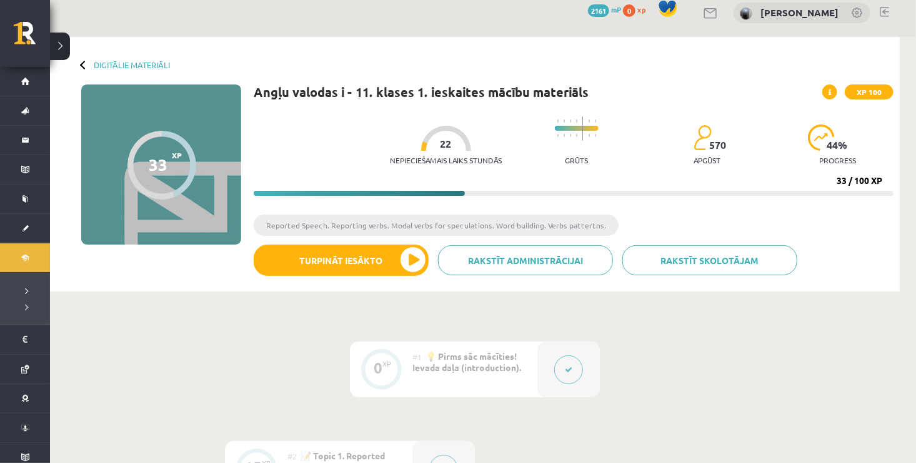
scroll to position [21, 0]
